Goal: Information Seeking & Learning: Learn about a topic

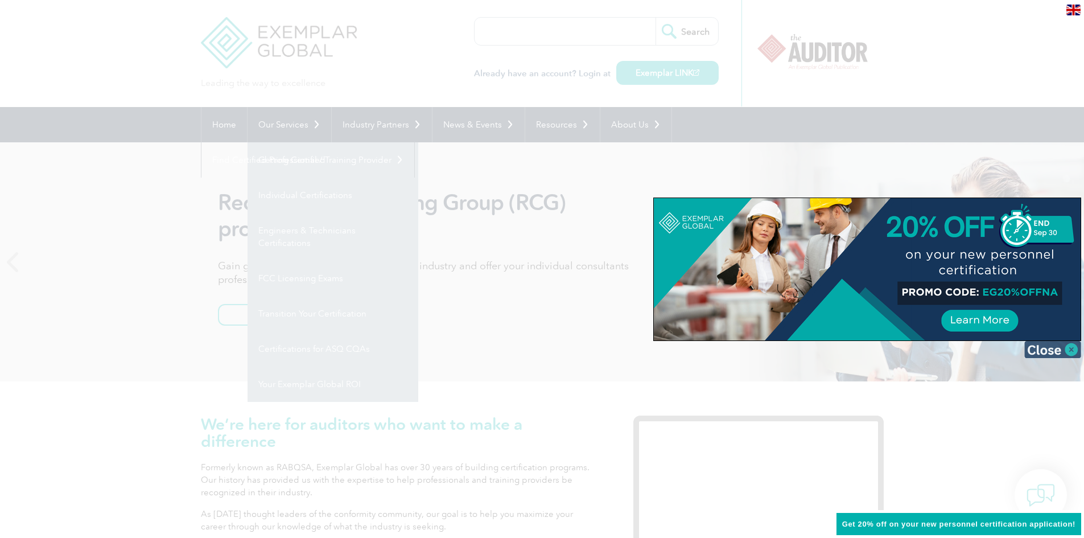
drag, startPoint x: 352, startPoint y: 349, endPoint x: 1071, endPoint y: 352, distance: 718.8
click at [1071, 352] on img at bounding box center [1052, 349] width 57 height 17
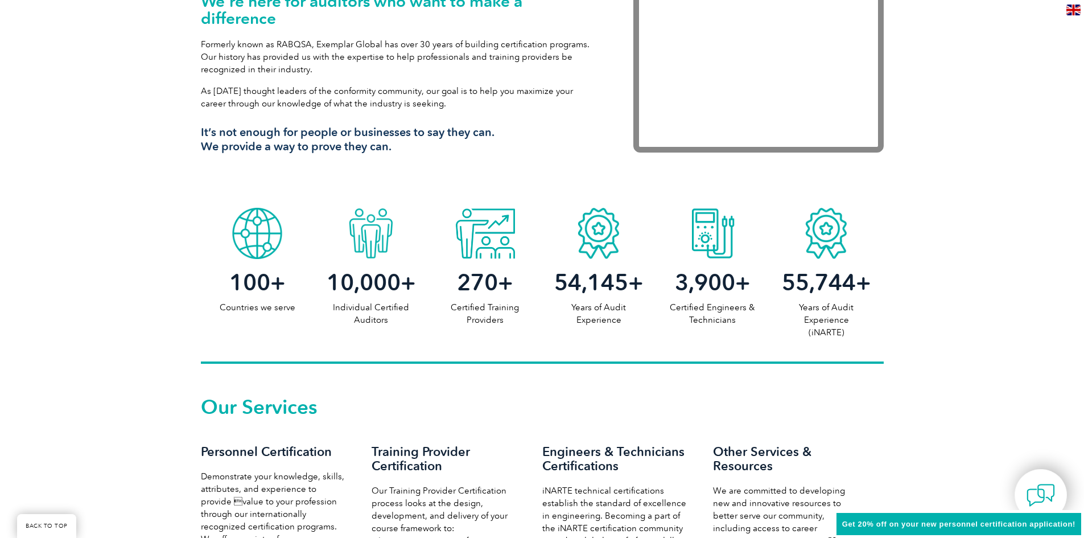
scroll to position [423, 0]
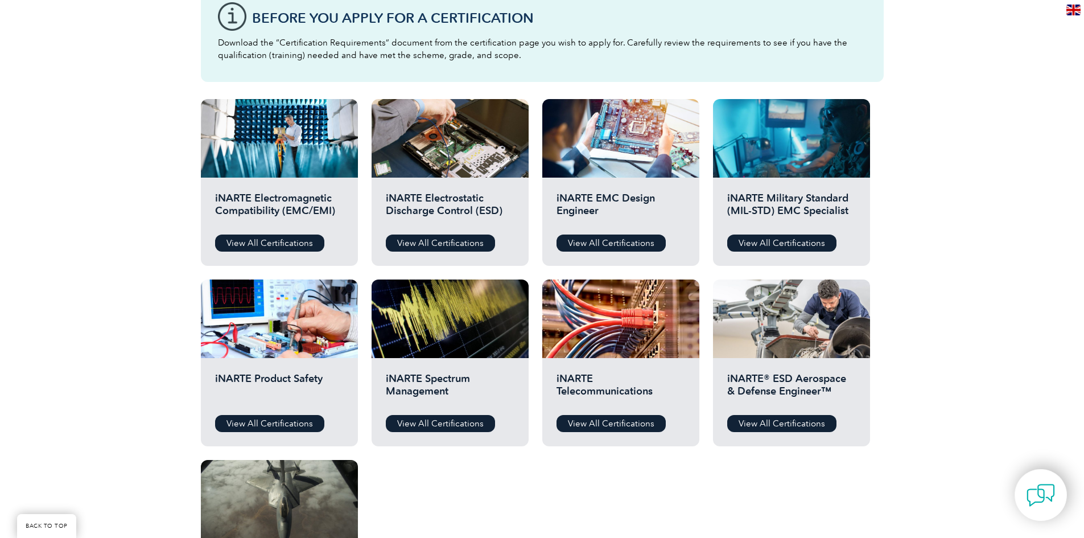
scroll to position [331, 0]
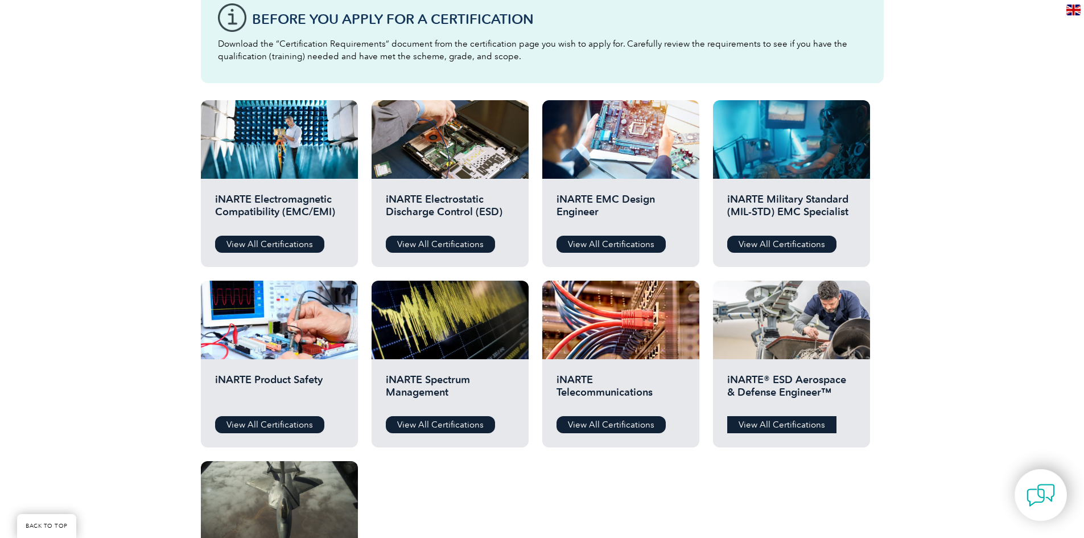
click at [750, 423] on link "View All Certifications" at bounding box center [781, 424] width 109 height 17
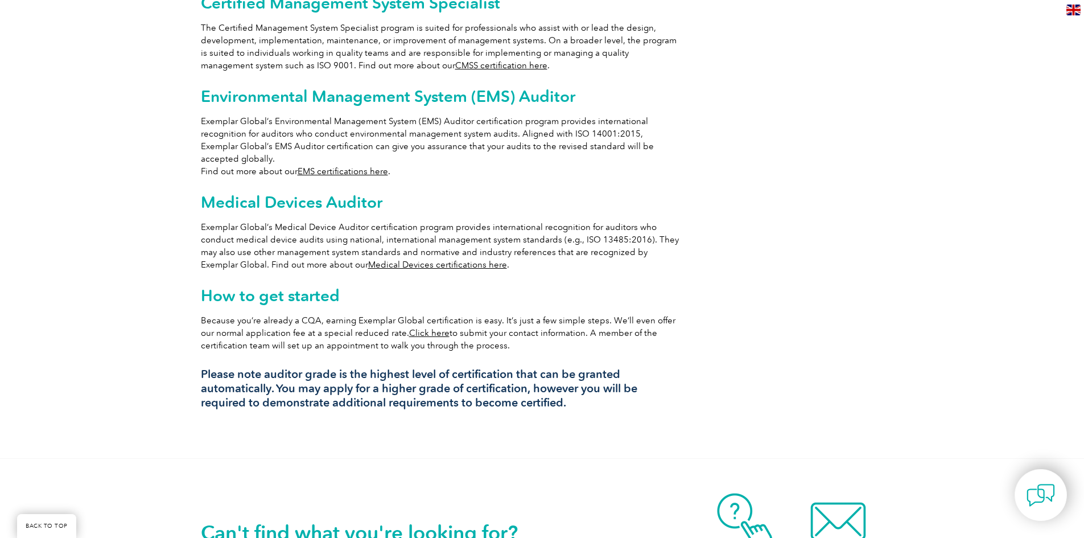
scroll to position [817, 0]
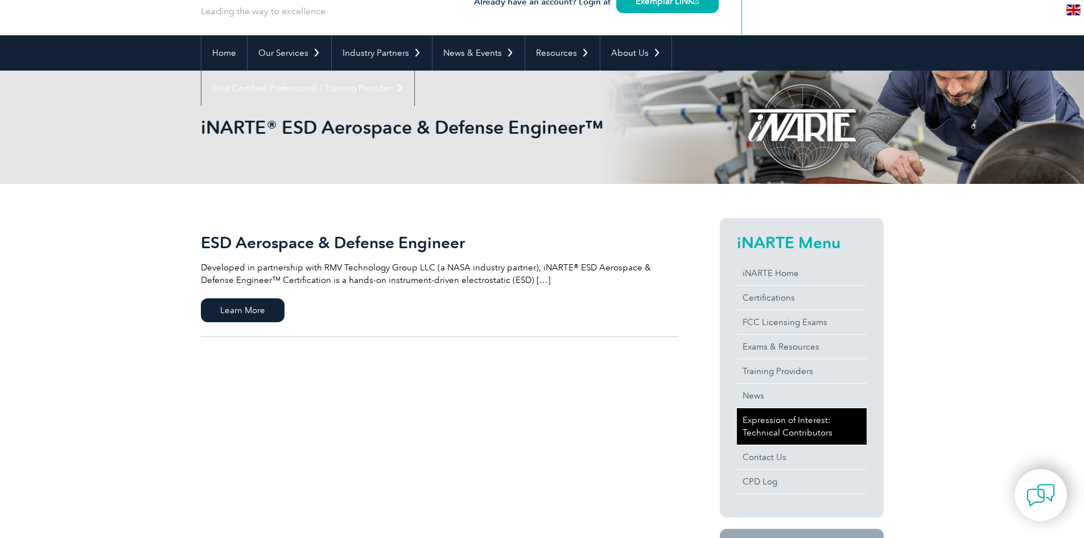
scroll to position [71, 0]
click at [269, 300] on span "Learn More" at bounding box center [243, 311] width 84 height 24
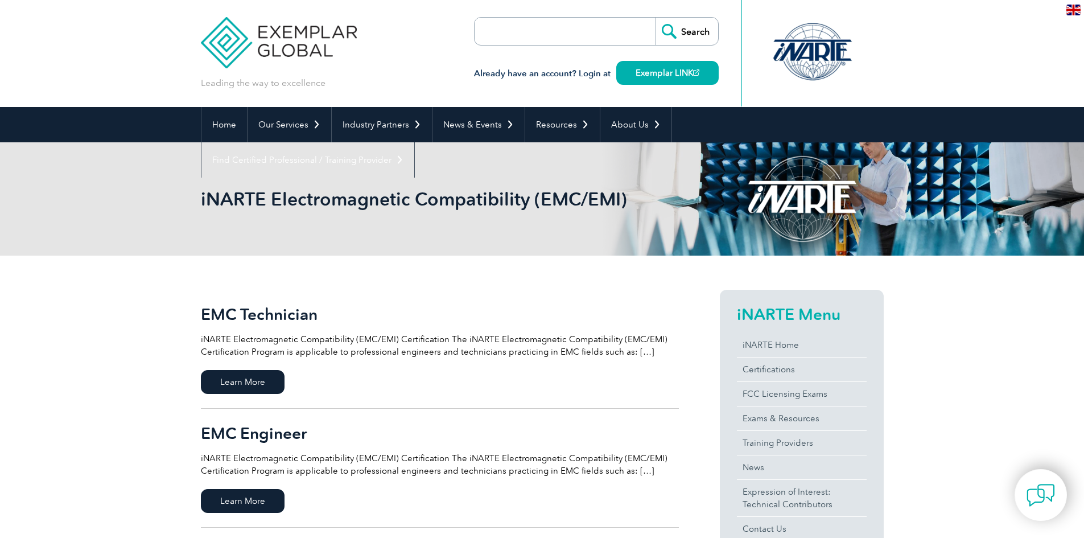
click at [481, 442] on div "EMC Engineer iNARTE Electromagnetic Compatibility (EMC/EMI) Certification The i…" at bounding box center [440, 450] width 478 height 53
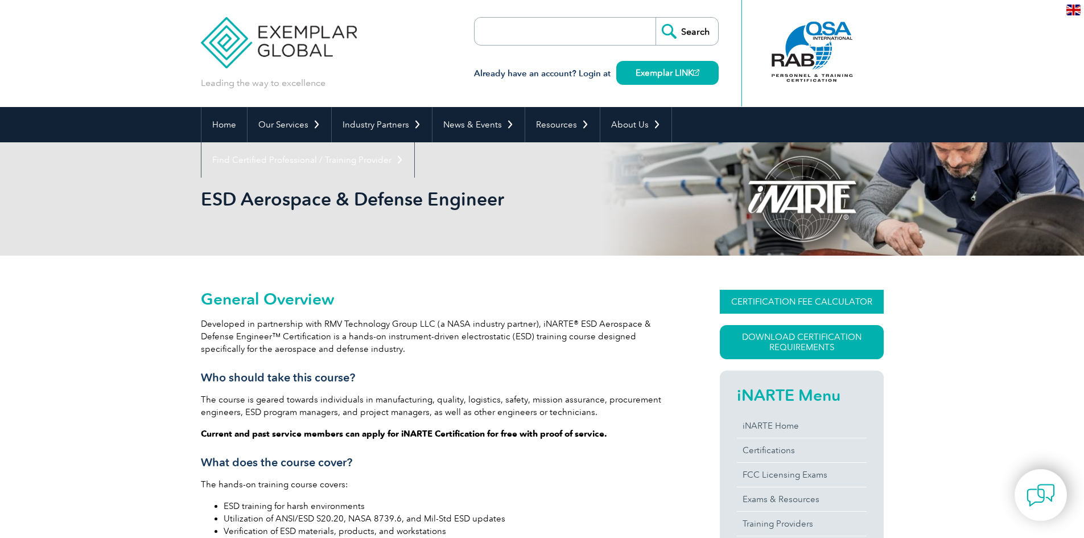
click at [776, 297] on link "CERTIFICATION FEE CALCULATOR" at bounding box center [802, 302] width 164 height 24
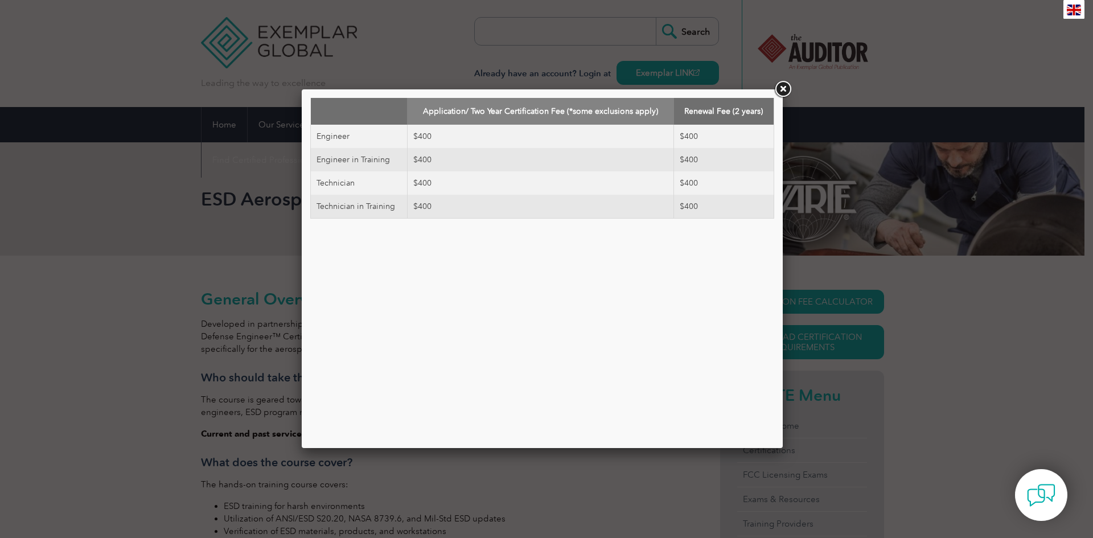
click at [825, 291] on div "Application/ Two Year Certification Fee (*some exclusions apply) Renewal Fee (2…" at bounding box center [546, 269] width 1093 height 538
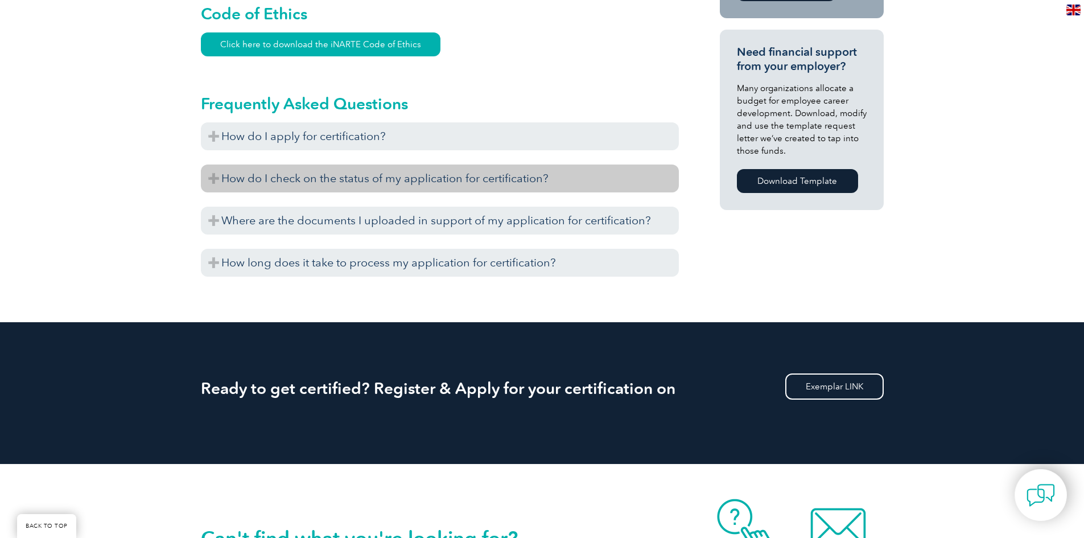
scroll to position [792, 0]
